Goal: Task Accomplishment & Management: Complete application form

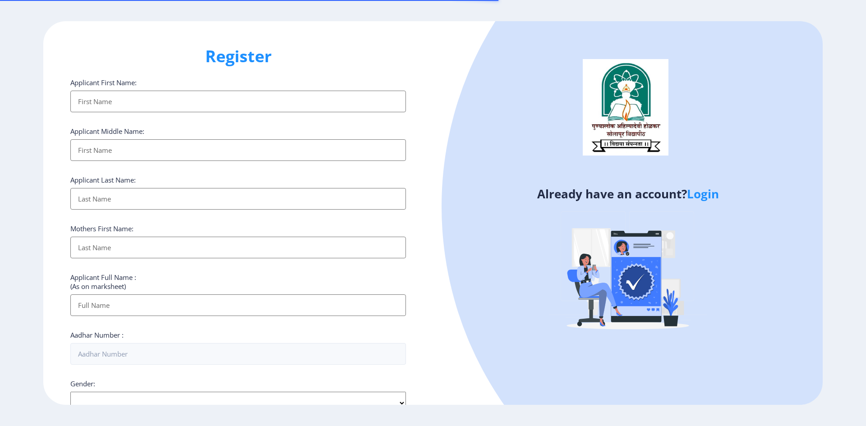
select select
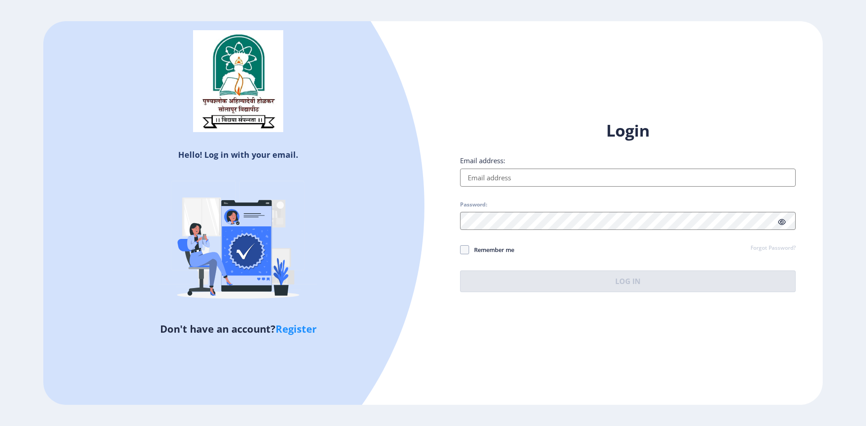
type input "[EMAIL_ADDRESS][DOMAIN_NAME]"
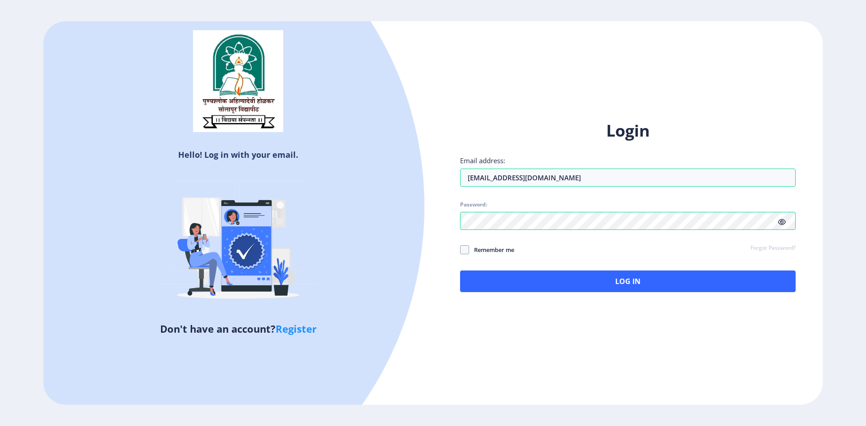
click at [782, 224] on icon at bounding box center [782, 222] width 8 height 7
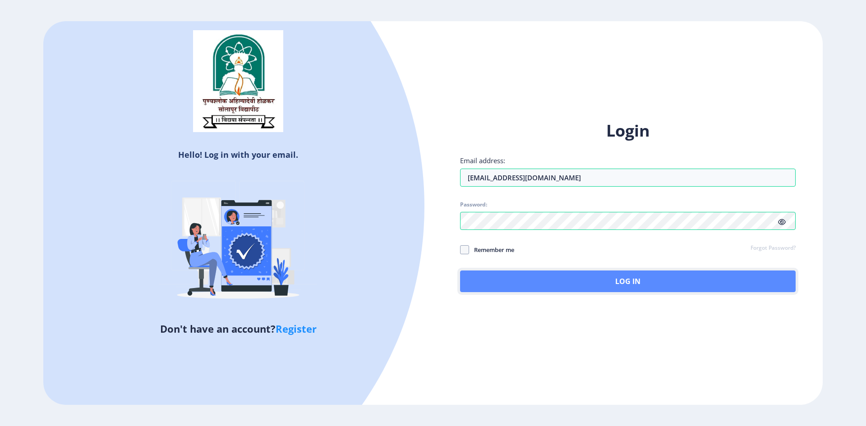
click at [609, 288] on button "Log In" at bounding box center [628, 282] width 336 height 22
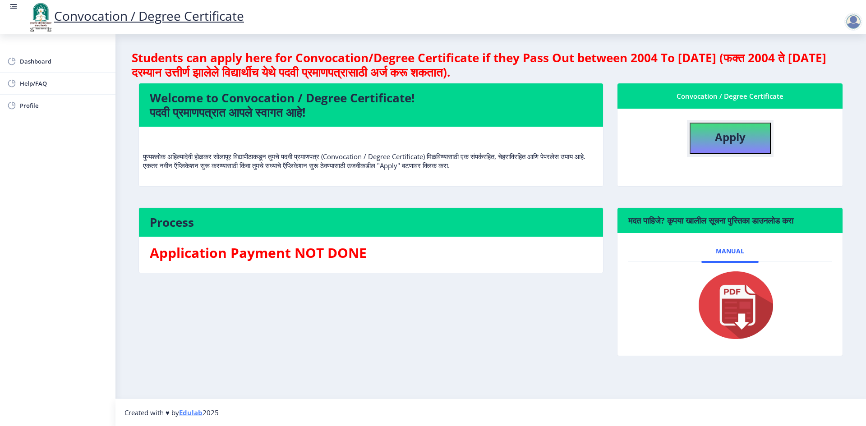
click at [731, 138] on b "Apply" at bounding box center [730, 136] width 31 height 15
select select
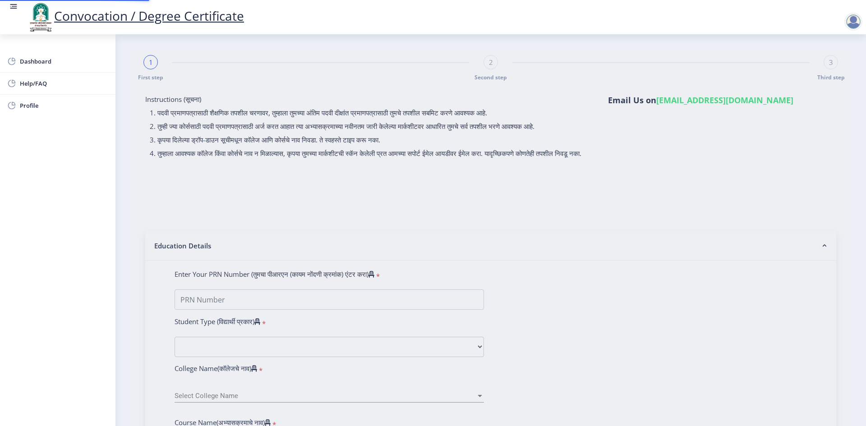
type input "[PERSON_NAME] [PERSON_NAME]"
type input "[PERSON_NAME]"
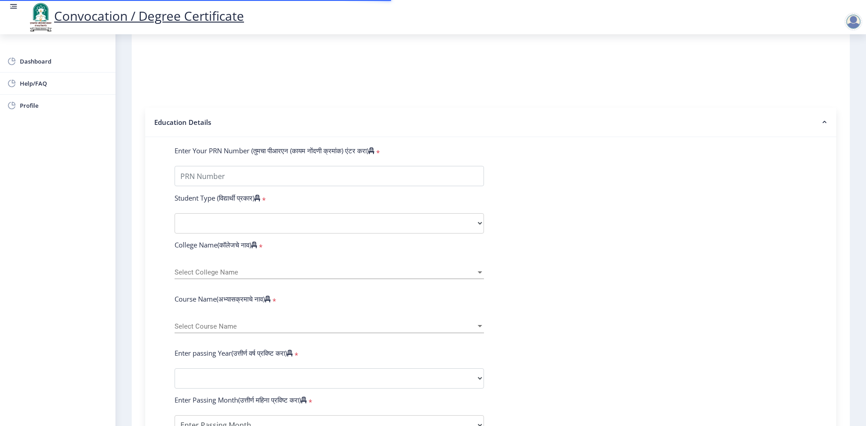
scroll to position [135, 0]
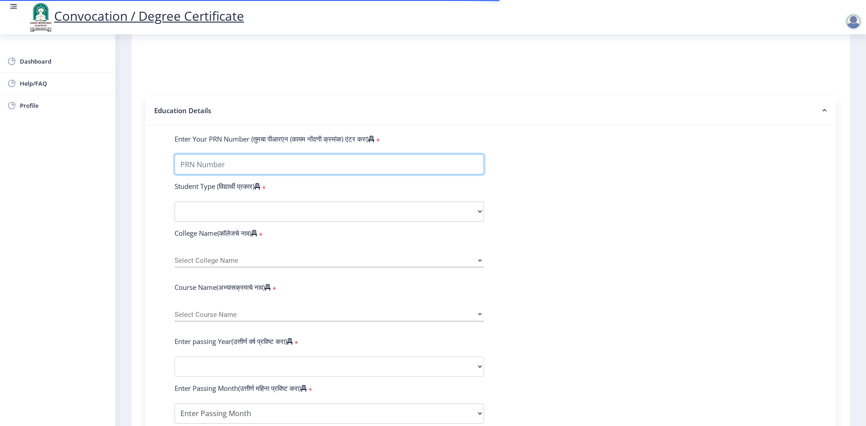
click at [336, 170] on input "Enter Your PRN Number (तुमचा पीआरएन (कायम नोंदणी क्रमांक) एंटर करा)" at bounding box center [329, 164] width 309 height 20
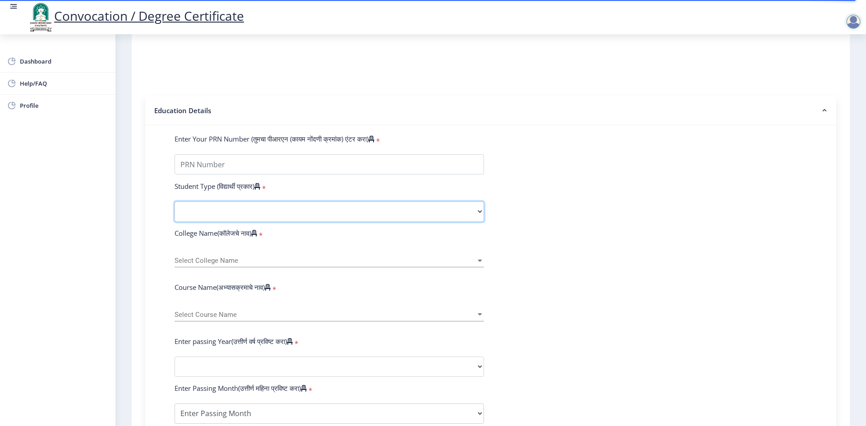
click at [478, 220] on select "Select Student Type Regular External" at bounding box center [329, 212] width 309 height 20
select select "Regular"
click at [175, 210] on select "Select Student Type Regular External" at bounding box center [329, 212] width 309 height 20
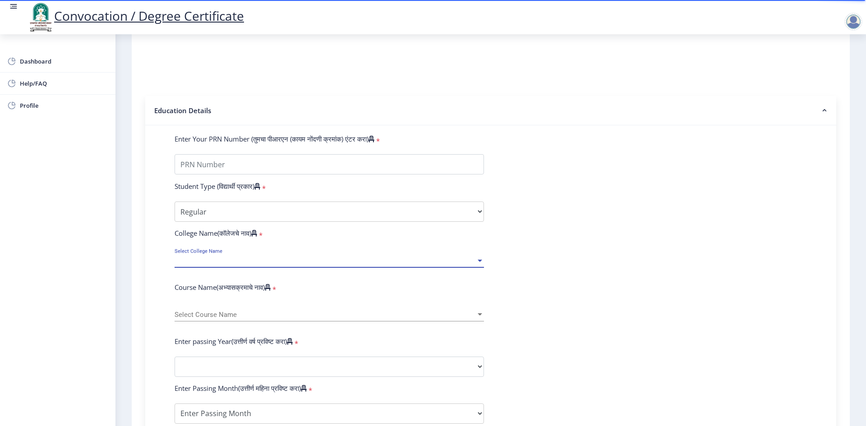
click at [478, 262] on div at bounding box center [480, 261] width 5 height 2
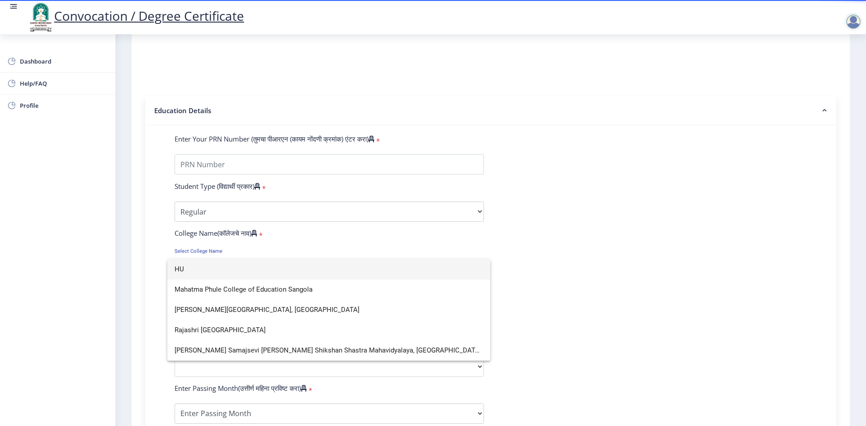
type input "H"
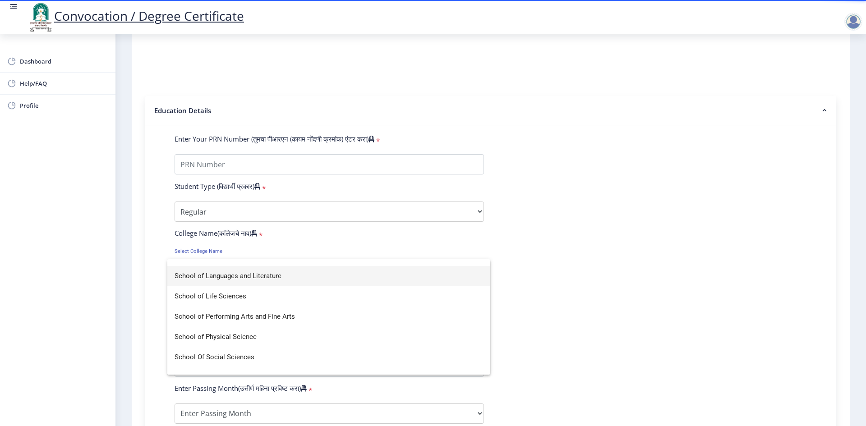
type input "SCHOO"
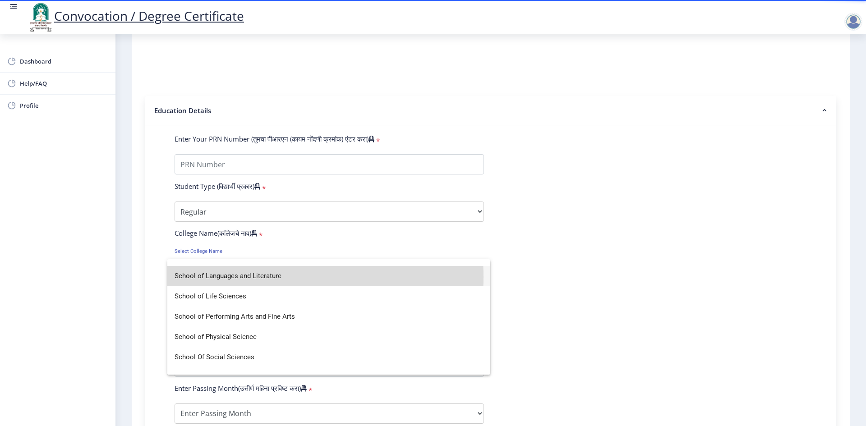
click at [248, 277] on span "School of Languages and Literature" at bounding box center [329, 276] width 308 height 20
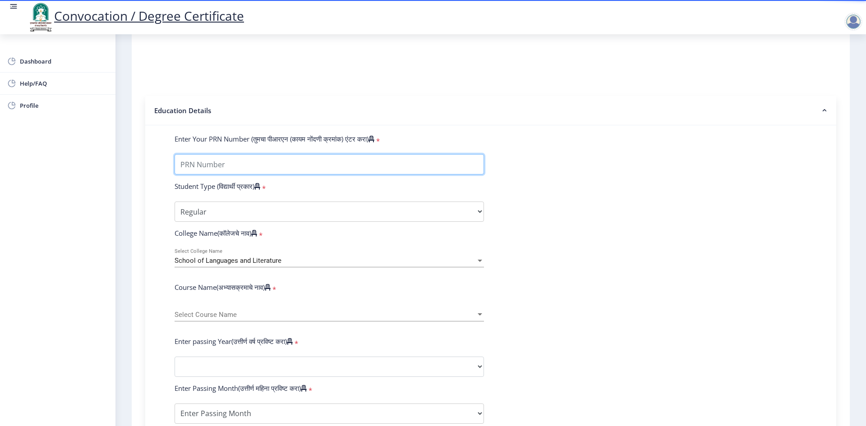
click at [252, 174] on input "Enter Your PRN Number (तुमचा पीआरएन (कायम नोंदणी क्रमांक) एंटर करा)" at bounding box center [329, 164] width 309 height 20
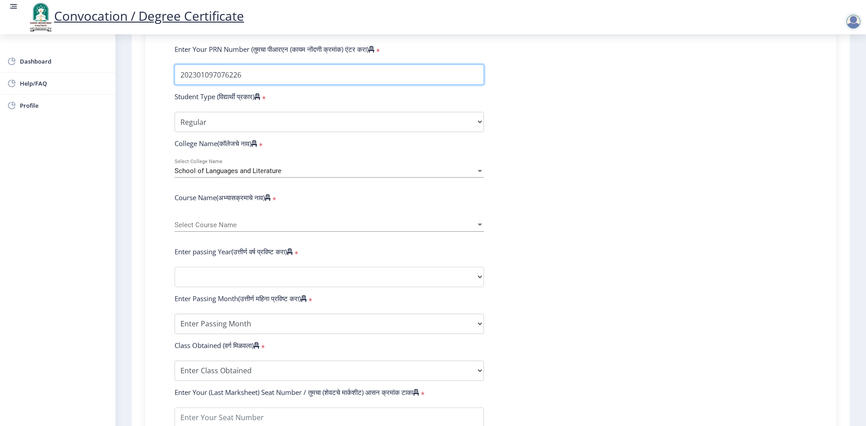
scroll to position [225, 0]
type input "202301097076226"
click at [478, 229] on div at bounding box center [480, 225] width 8 height 8
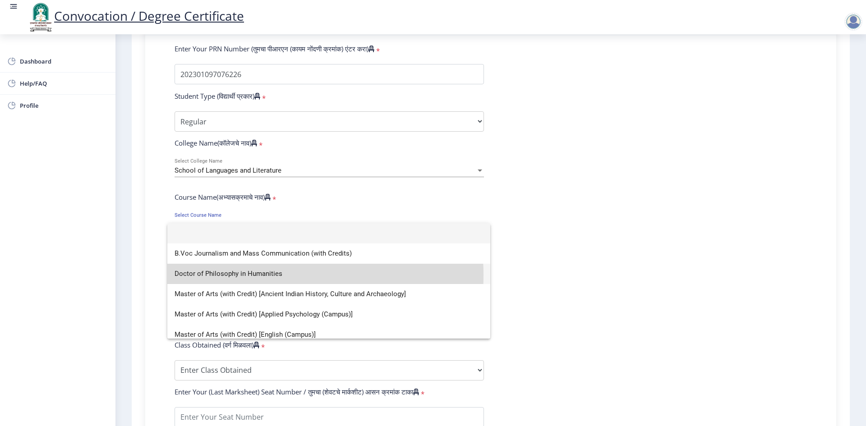
click at [262, 275] on span "Doctor of Philosophy in Humanities" at bounding box center [329, 274] width 308 height 20
select select "January"
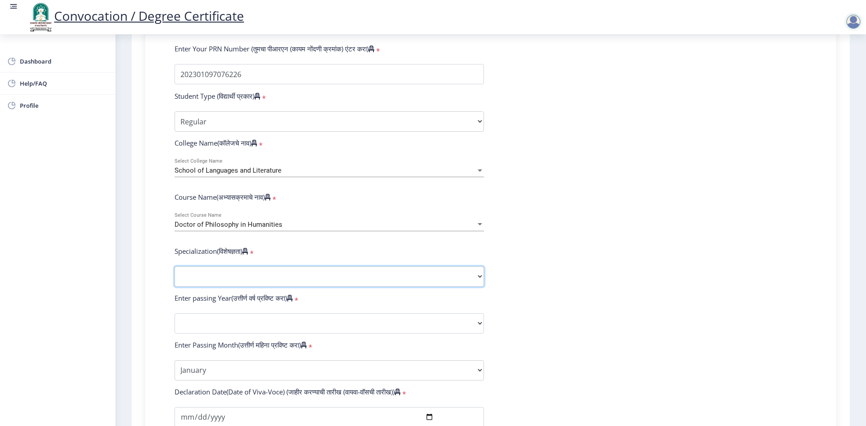
click at [479, 285] on select "Specialization AIHC&A Economics English Hindi History Kannada Law Marathi Polit…" at bounding box center [329, 277] width 309 height 20
select select "Prakrit"
click at [175, 275] on select "Specialization AIHC&A Economics English Hindi History Kannada Law Marathi Polit…" at bounding box center [329, 277] width 309 height 20
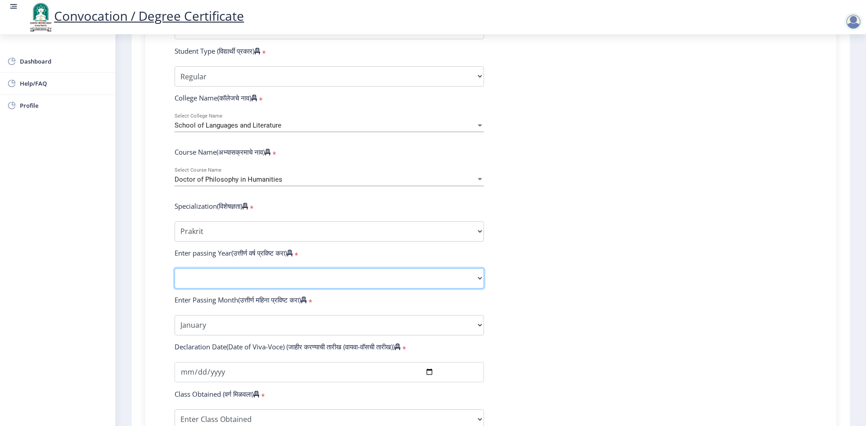
click at [478, 287] on select "2025 2024 2023 2022 2021 2020 2019 2018 2017 2016 2015 2014 2013 2012 2011 2010…" at bounding box center [329, 278] width 309 height 20
select select "2025"
click at [175, 277] on select "2025 2024 2023 2022 2021 2020 2019 2018 2017 2016 2015 2014 2013 2012 2011 2010…" at bounding box center [329, 278] width 309 height 20
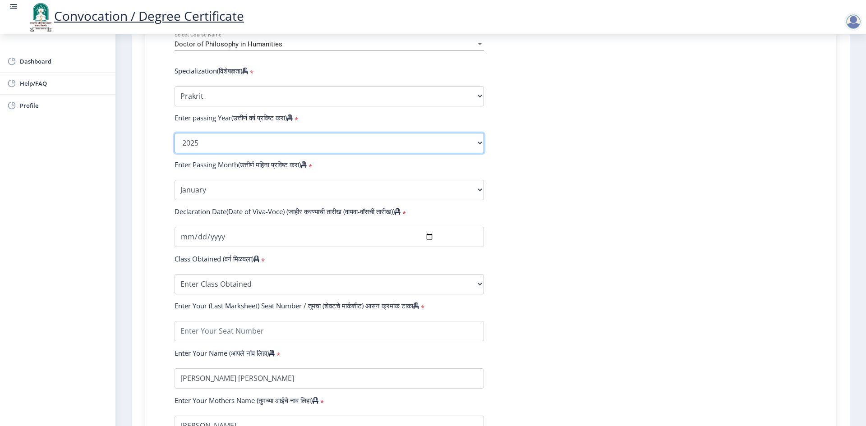
scroll to position [451, 0]
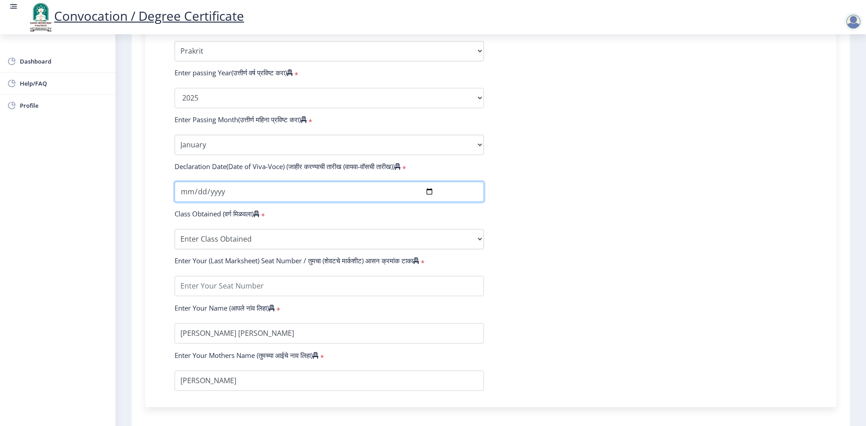
click at [428, 202] on input "date" at bounding box center [329, 192] width 309 height 20
type input "[DATE]"
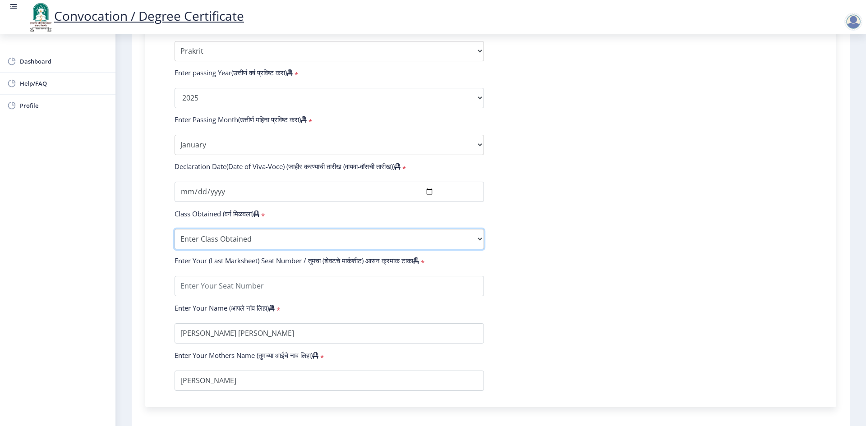
click at [479, 248] on select "Enter Class Obtained FIRST CLASS WITH DISTINCTION FIRST CLASS HIGHER SECOND CLA…" at bounding box center [329, 239] width 309 height 20
select select "Grade A"
click at [175, 238] on select "Enter Class Obtained FIRST CLASS WITH DISTINCTION FIRST CLASS HIGHER SECOND CLA…" at bounding box center [329, 239] width 309 height 20
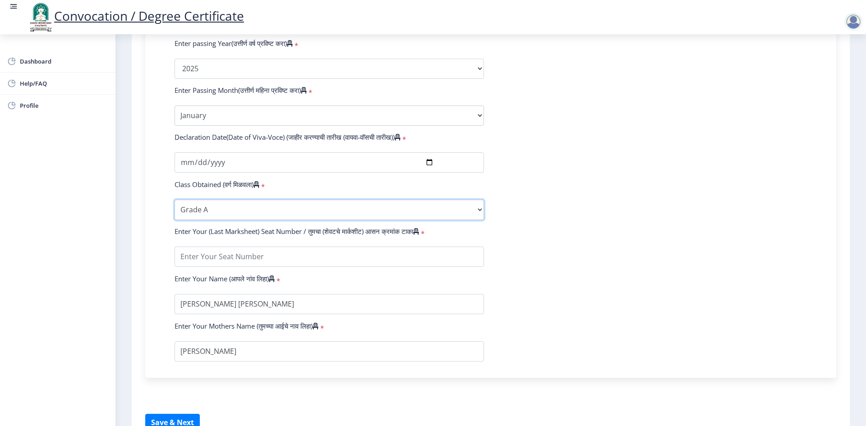
scroll to position [496, 0]
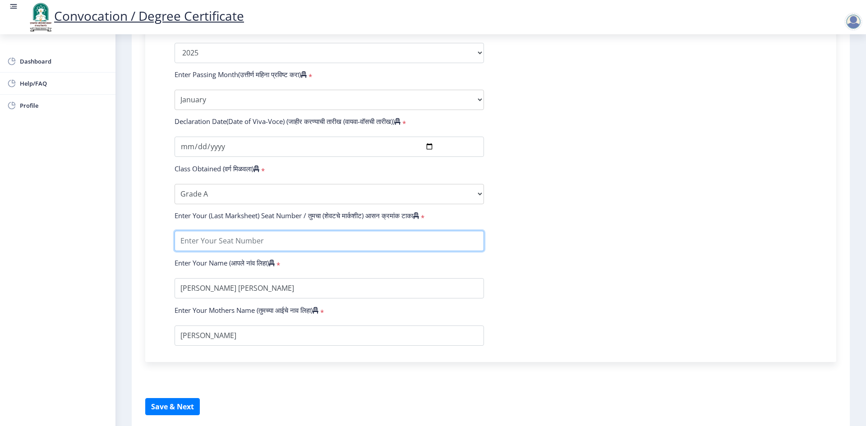
click at [301, 249] on input "textarea" at bounding box center [329, 241] width 309 height 20
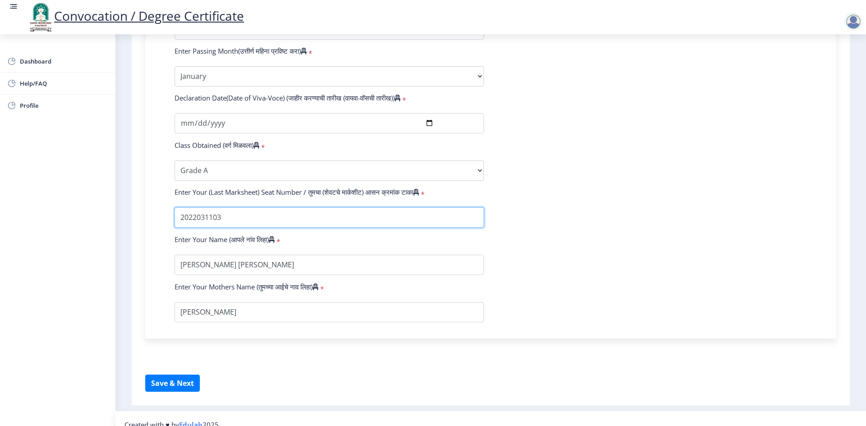
scroll to position [540, 0]
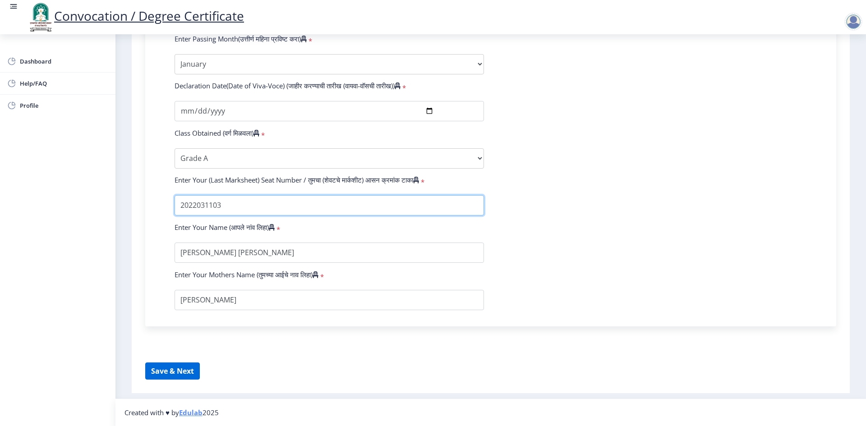
type input "2022031103"
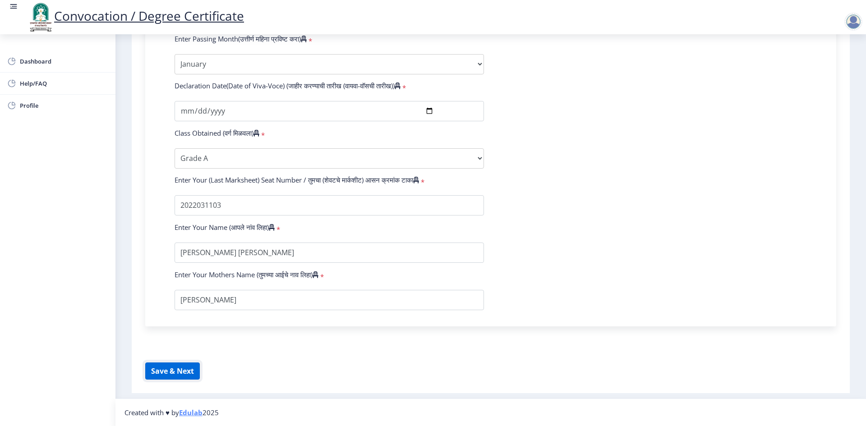
click at [174, 371] on button "Save & Next" at bounding box center [172, 371] width 55 height 17
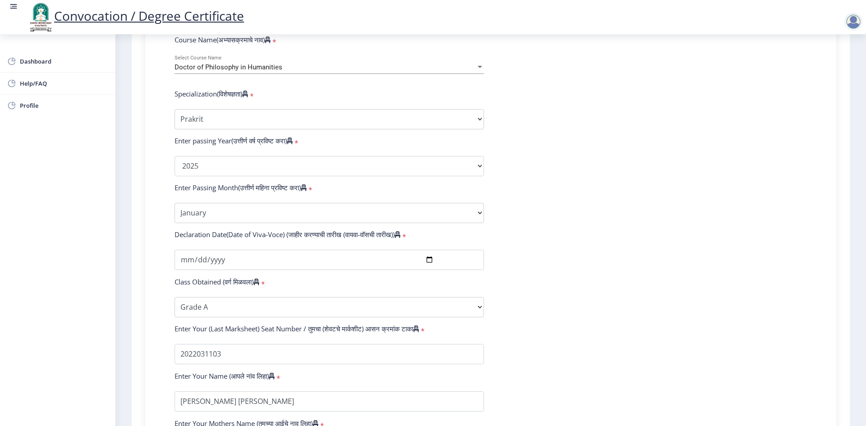
scroll to position [405, 0]
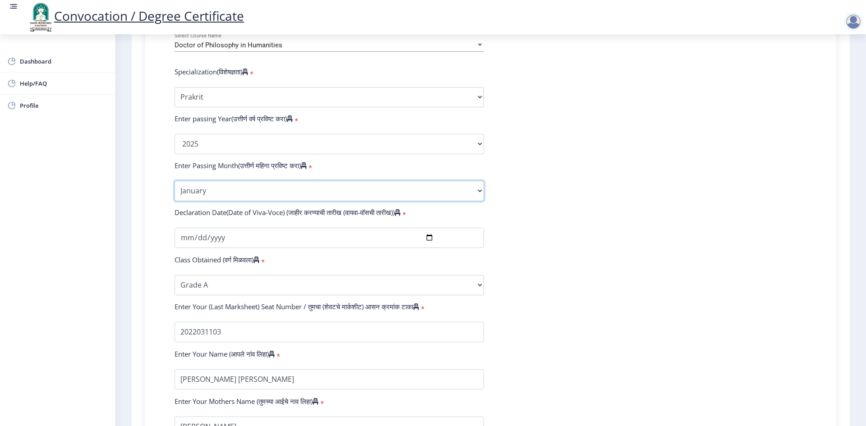
click at [479, 199] on select "Enter Passing Month January February March April May June July August September…" at bounding box center [329, 191] width 309 height 20
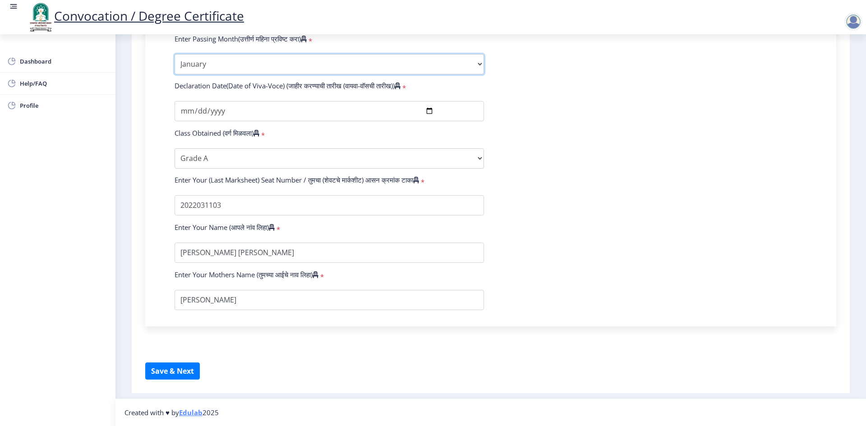
scroll to position [540, 0]
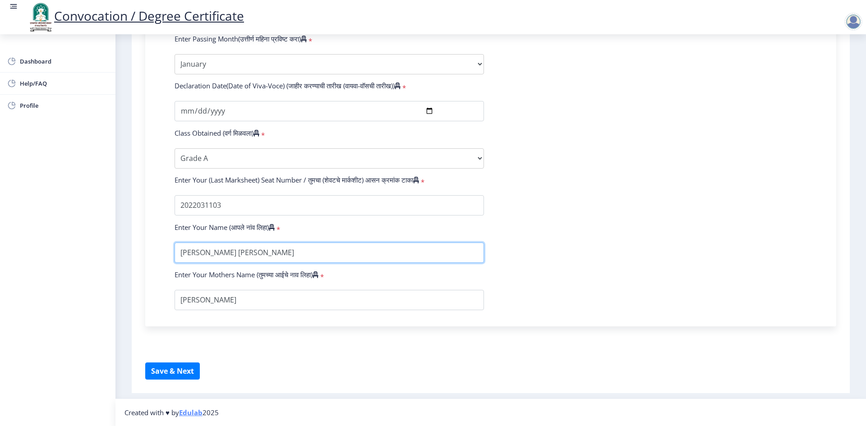
click at [277, 252] on input "textarea" at bounding box center [329, 253] width 309 height 20
type input "S"
type input "[PERSON_NAME] [PERSON_NAME]"
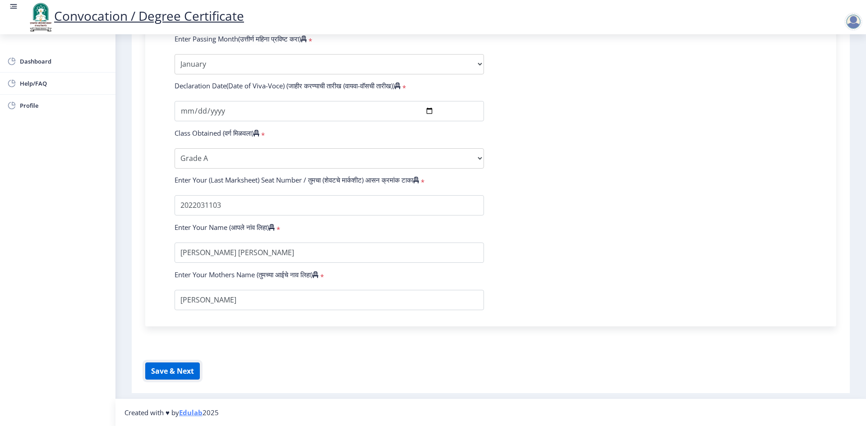
click at [178, 371] on button "Save & Next" at bounding box center [172, 371] width 55 height 17
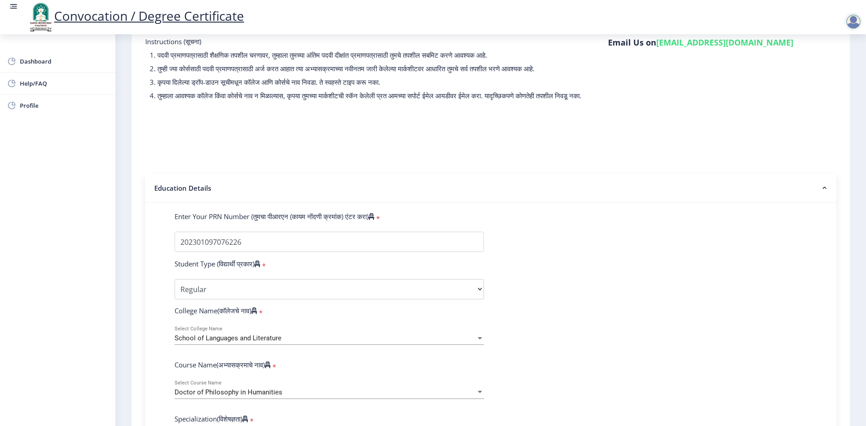
scroll to position [90, 0]
